Goal: Navigation & Orientation: Find specific page/section

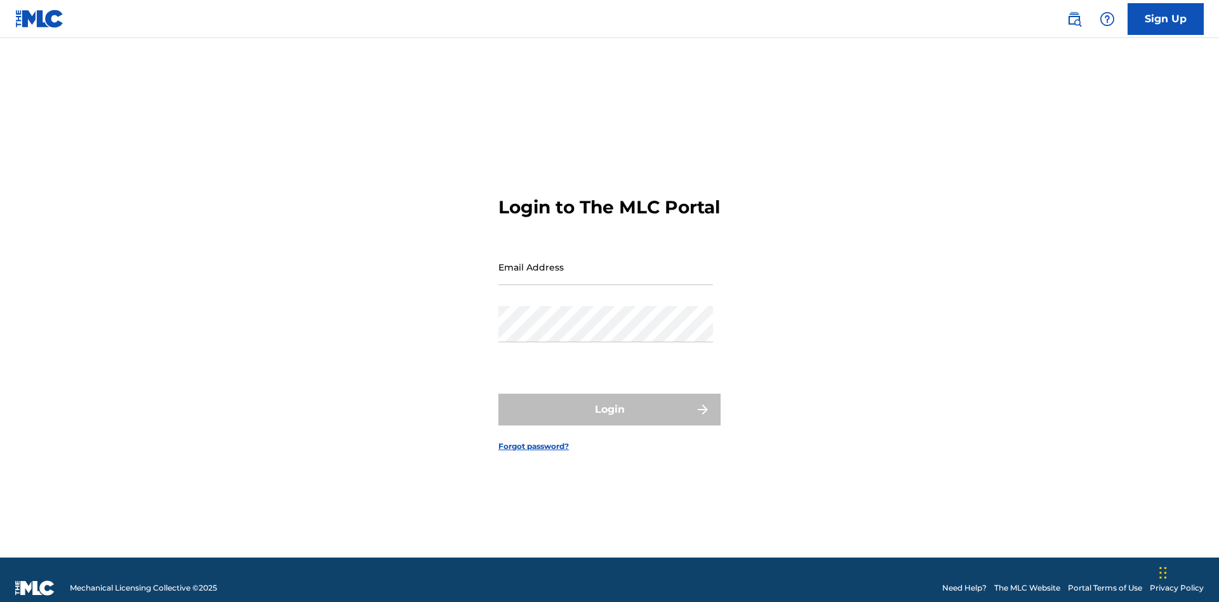
scroll to position [17, 0]
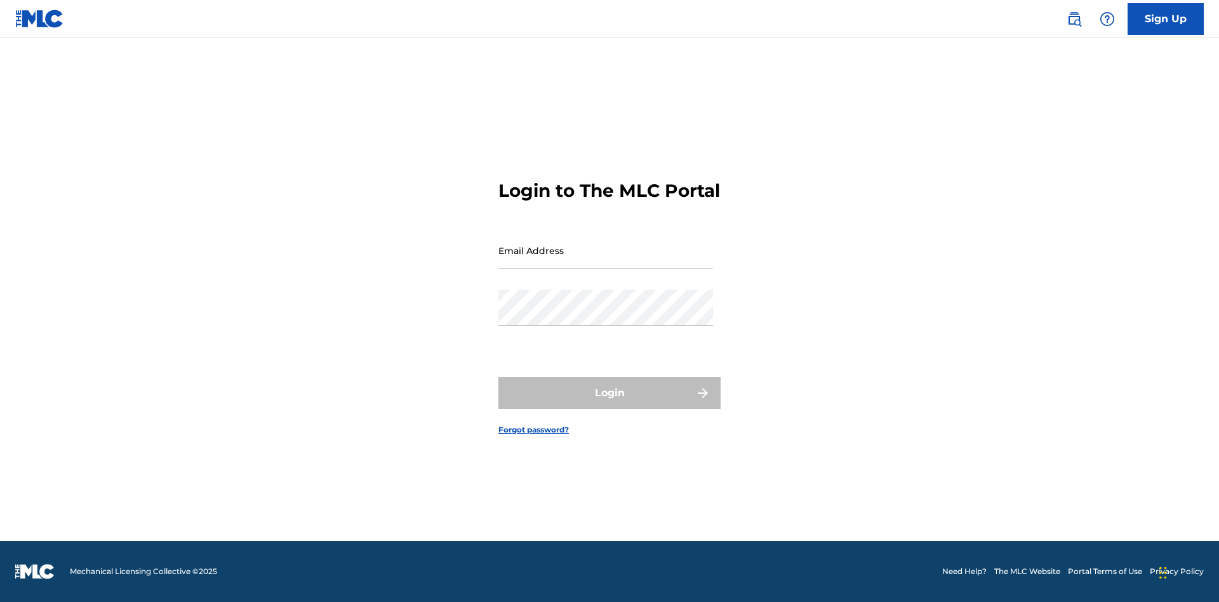
click at [605, 261] on input "Email Address" at bounding box center [605, 250] width 215 height 36
type input "[EMAIL_ADDRESS][DOMAIN_NAME]"
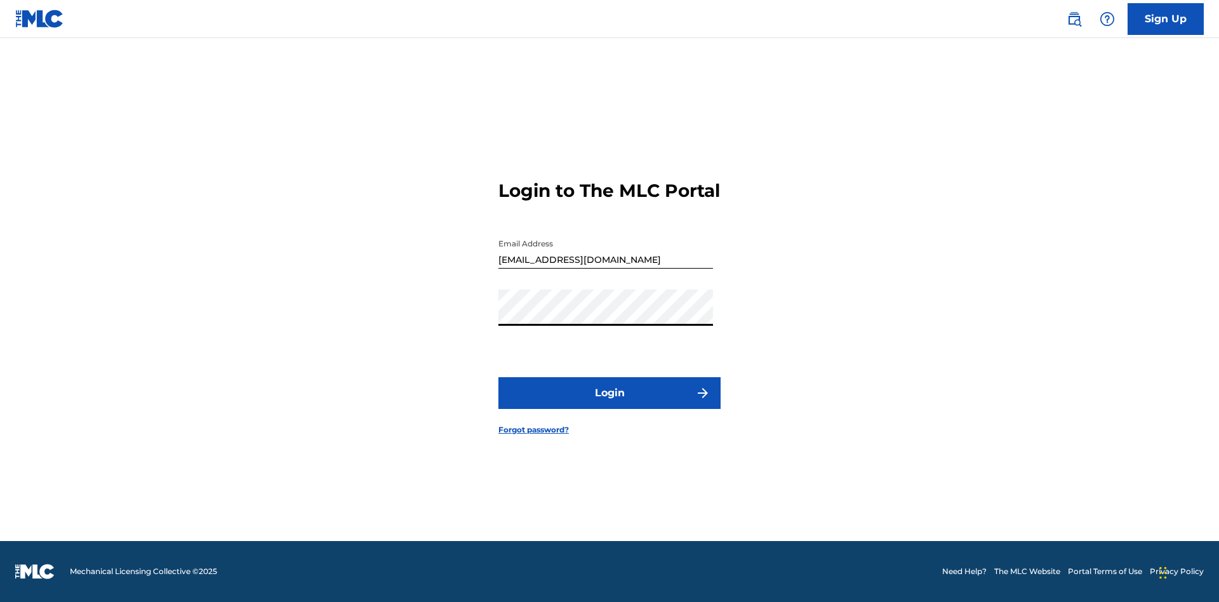
click at [609, 404] on button "Login" at bounding box center [609, 393] width 222 height 32
